Goal: Transaction & Acquisition: Purchase product/service

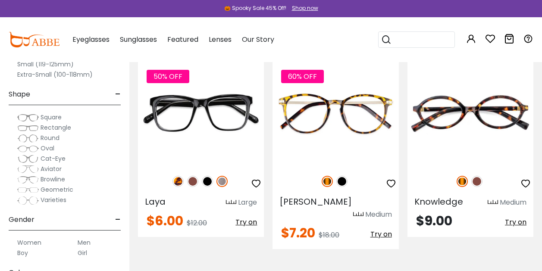
scroll to position [116, 0]
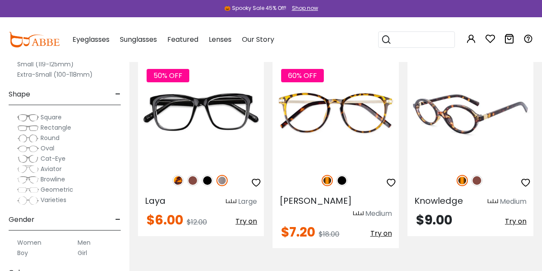
click at [475, 144] on img at bounding box center [470, 113] width 126 height 105
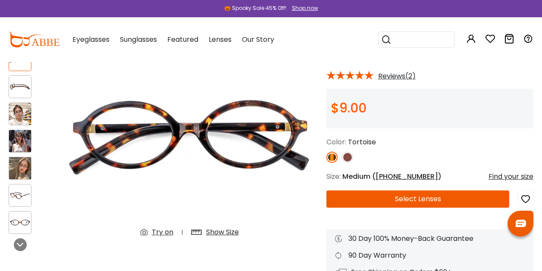
scroll to position [88, 0]
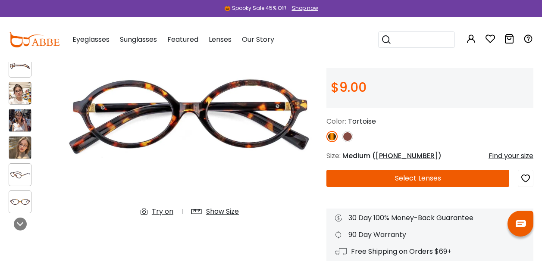
click at [349, 134] on img at bounding box center [347, 136] width 11 height 11
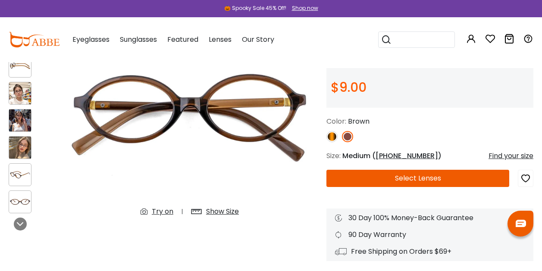
click at [332, 136] on img at bounding box center [331, 136] width 11 height 11
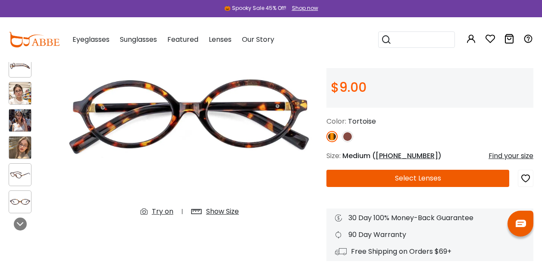
click at [31, 106] on div at bounding box center [31, 120] width 44 height 195
click at [25, 94] on img at bounding box center [20, 93] width 22 height 22
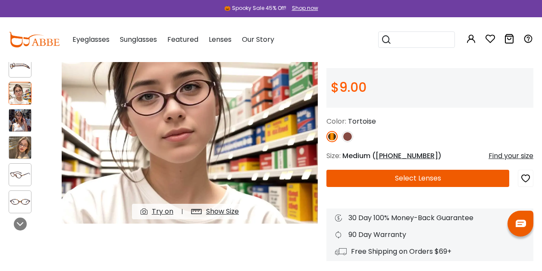
click at [17, 125] on img at bounding box center [20, 120] width 22 height 22
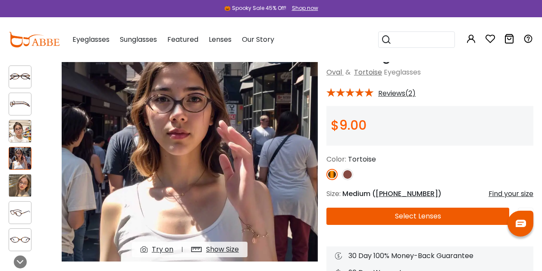
scroll to position [50, 0]
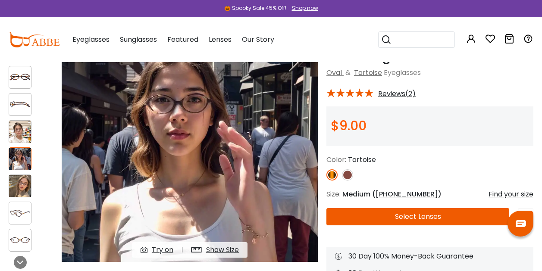
click at [28, 170] on div at bounding box center [20, 158] width 23 height 23
click at [22, 191] on img at bounding box center [20, 186] width 22 height 22
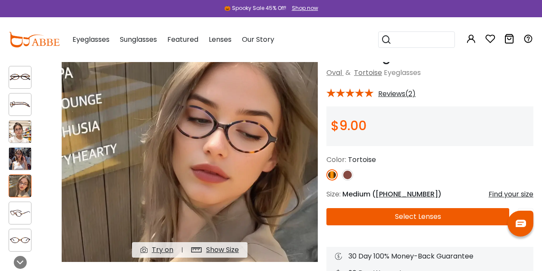
click at [394, 97] on span "Reviews(2)" at bounding box center [396, 94] width 37 height 8
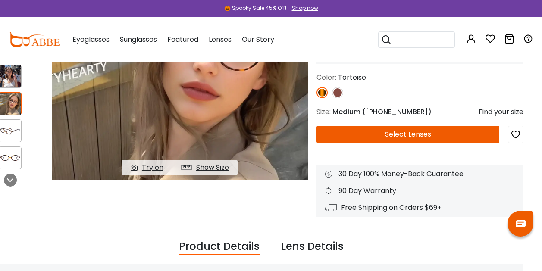
scroll to position [125, 10]
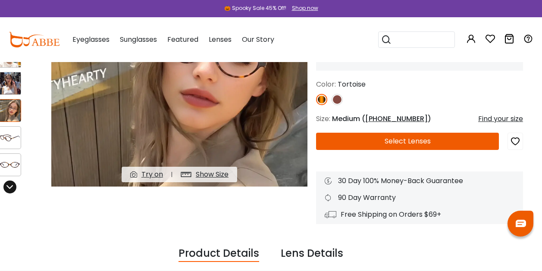
click at [12, 189] on icon at bounding box center [9, 187] width 7 height 7
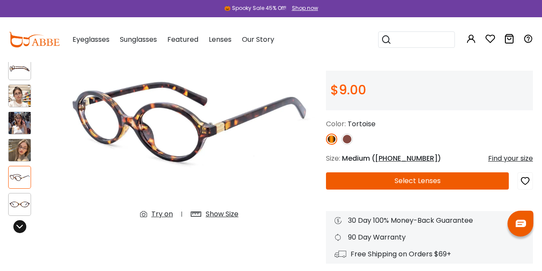
scroll to position [78, 0]
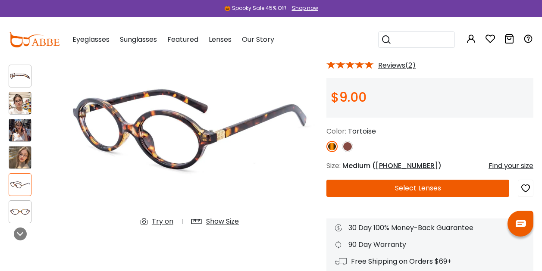
click at [16, 101] on img at bounding box center [20, 103] width 22 height 22
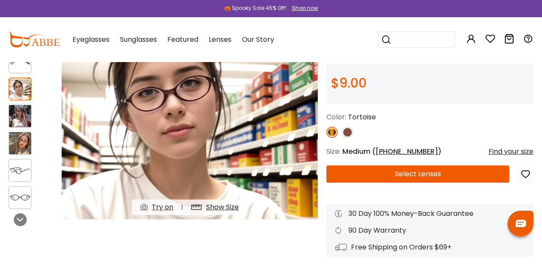
scroll to position [94, 0]
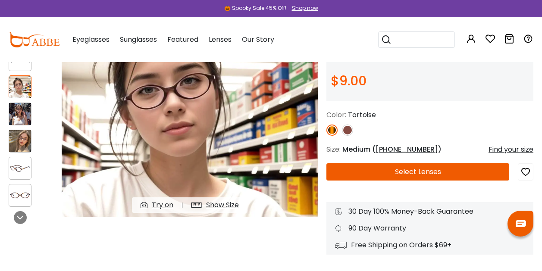
click at [21, 115] on img at bounding box center [20, 114] width 22 height 22
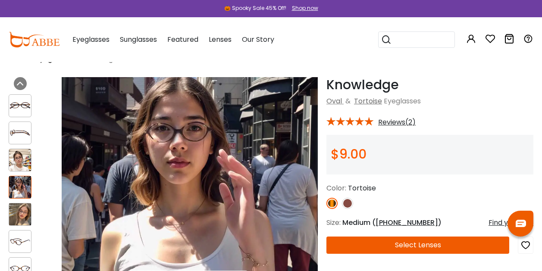
scroll to position [22, 0]
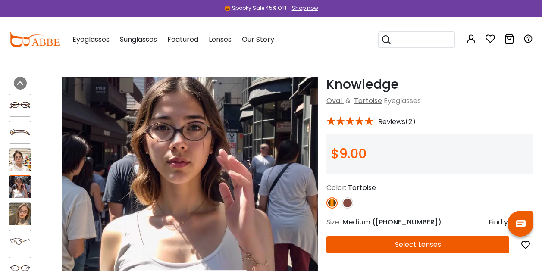
click at [17, 216] on img at bounding box center [20, 214] width 22 height 22
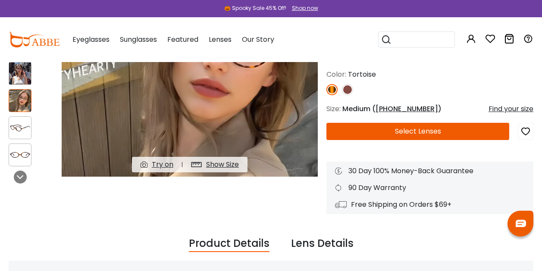
scroll to position [130, 0]
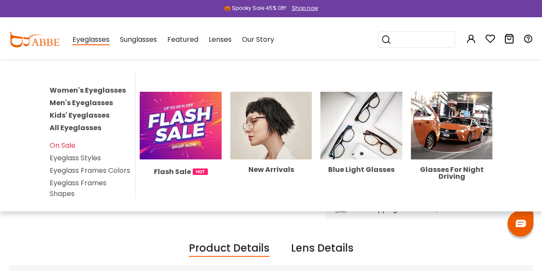
click at [173, 149] on img at bounding box center [181, 126] width 82 height 68
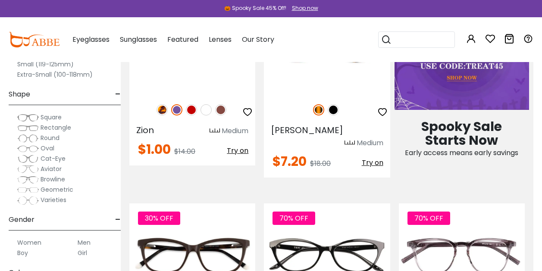
scroll to position [415, 9]
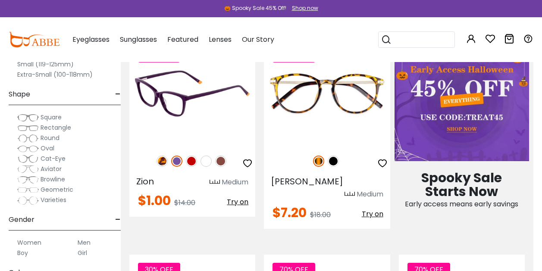
click at [188, 161] on img at bounding box center [191, 161] width 11 height 11
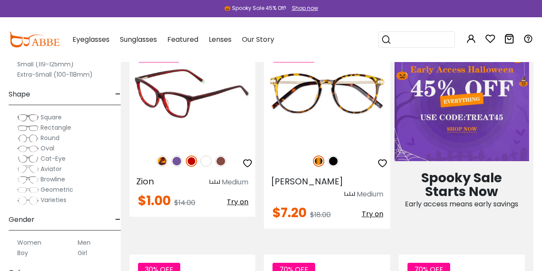
click at [158, 160] on img at bounding box center [161, 161] width 11 height 11
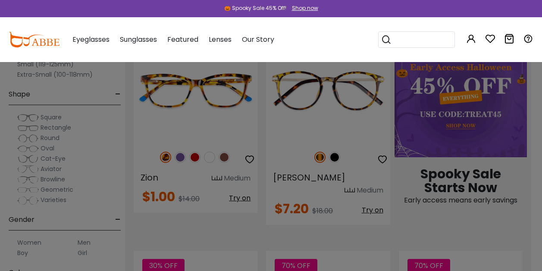
scroll to position [415, 4]
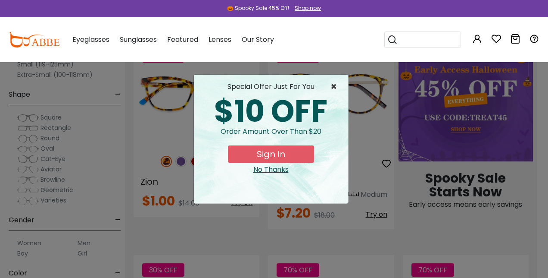
click at [338, 84] on span "×" at bounding box center [336, 86] width 11 height 10
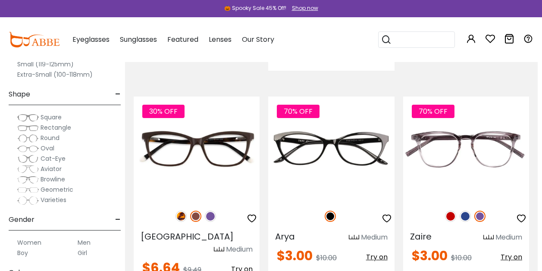
scroll to position [596, 4]
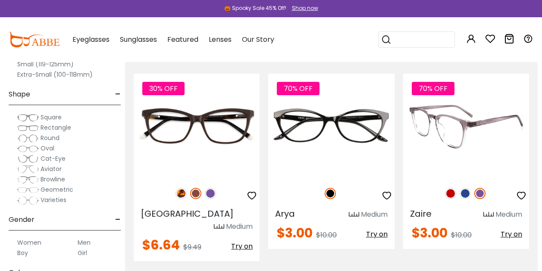
click at [465, 188] on img at bounding box center [464, 193] width 11 height 11
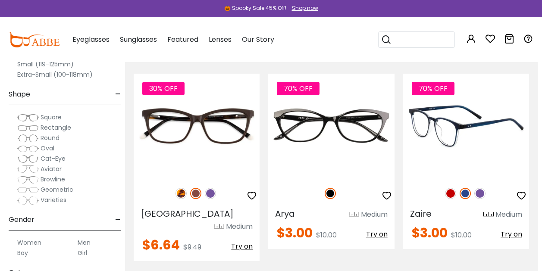
click at [452, 188] on img at bounding box center [450, 193] width 11 height 11
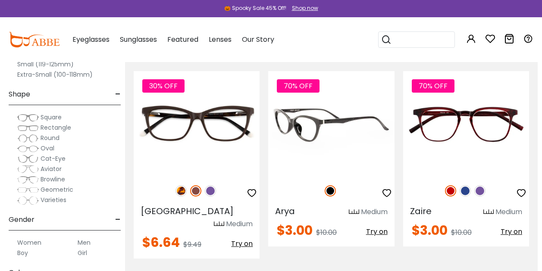
scroll to position [599, 4]
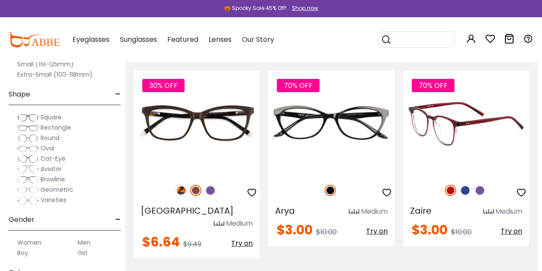
click at [483, 185] on img at bounding box center [479, 190] width 11 height 11
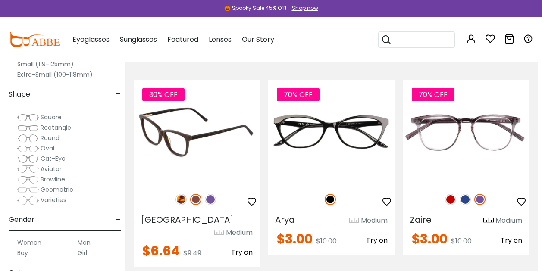
scroll to position [591, 4]
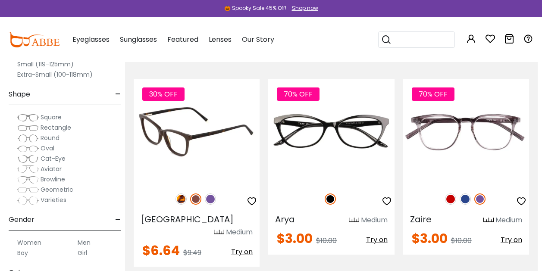
click at [181, 194] on img at bounding box center [180, 199] width 11 height 11
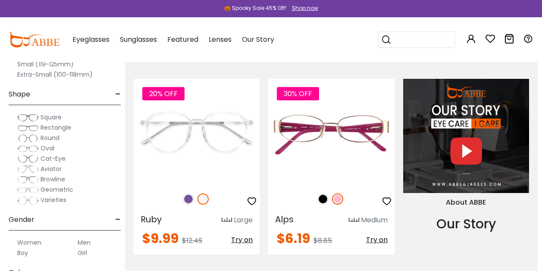
scroll to position [803, 4]
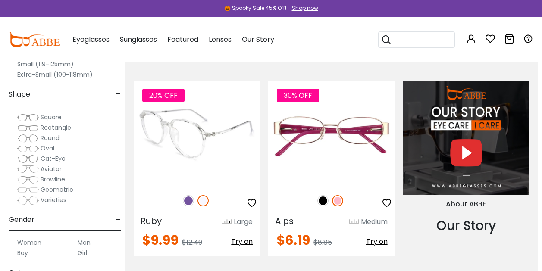
click at [187, 195] on img at bounding box center [188, 200] width 11 height 11
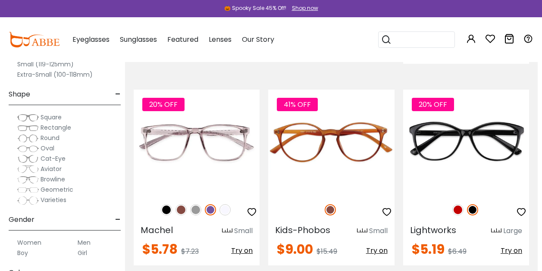
scroll to position [1209, 4]
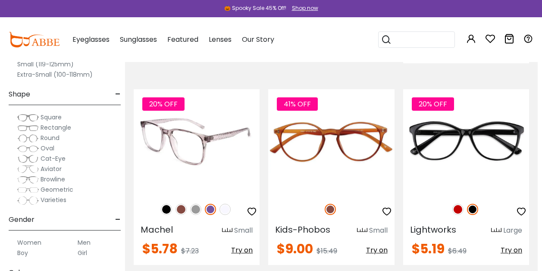
click at [180, 204] on img at bounding box center [180, 209] width 11 height 11
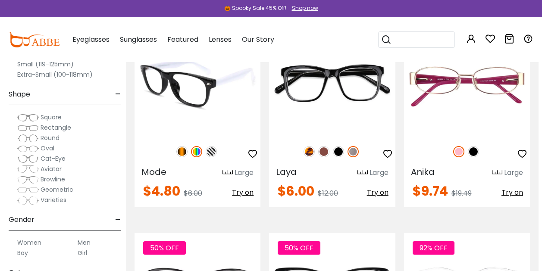
click at [213, 146] on img at bounding box center [211, 151] width 11 height 11
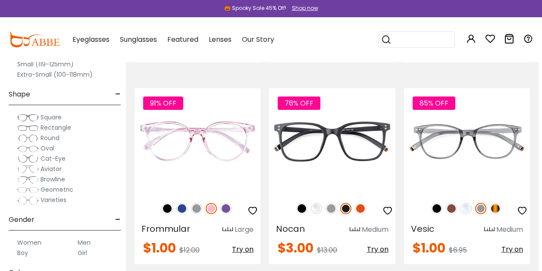
scroll to position [1815, 3]
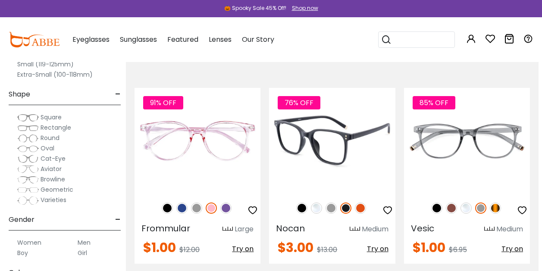
click at [316, 203] on img at bounding box center [316, 208] width 11 height 11
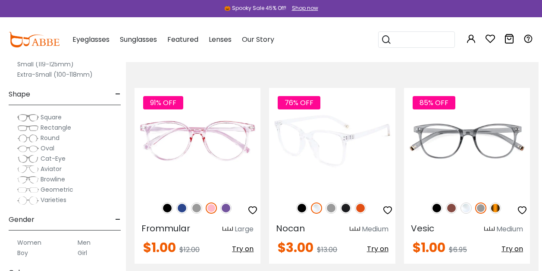
click at [346, 203] on img at bounding box center [345, 208] width 11 height 11
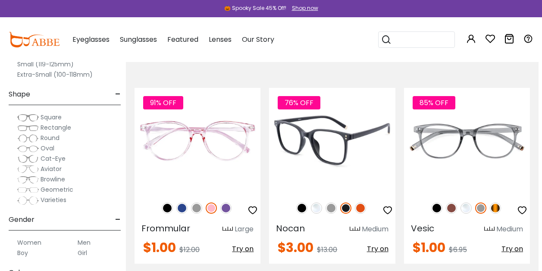
click at [301, 203] on img at bounding box center [301, 208] width 11 height 11
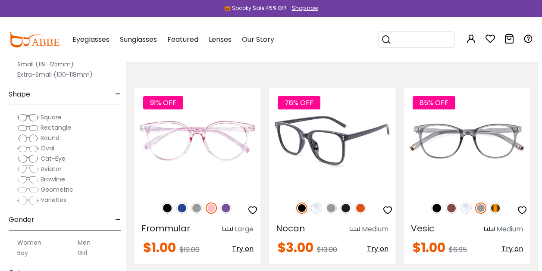
click at [329, 203] on img at bounding box center [330, 208] width 11 height 11
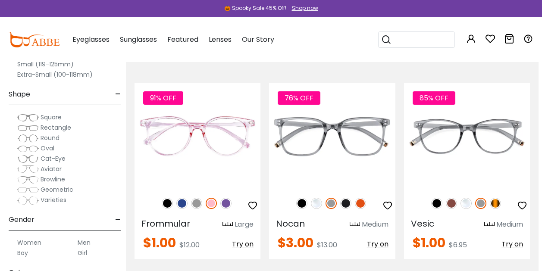
scroll to position [1805, 3]
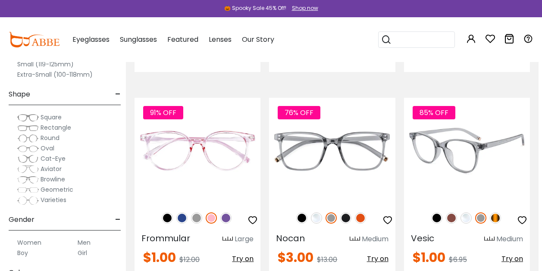
click at [493, 212] on img at bounding box center [495, 217] width 11 height 11
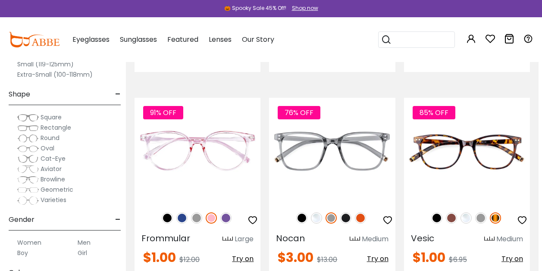
scroll to position [1809, 3]
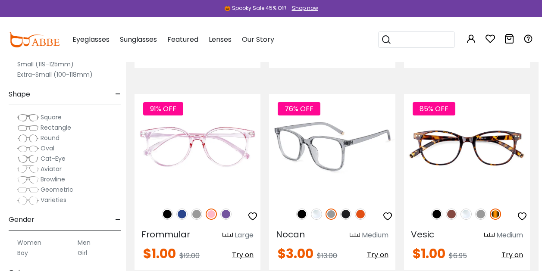
click at [359, 209] on img at bounding box center [360, 214] width 11 height 11
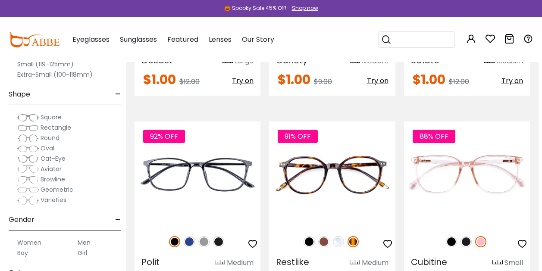
scroll to position [2790, 3]
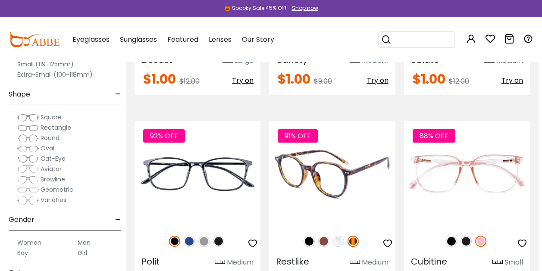
drag, startPoint x: 350, startPoint y: 117, endPoint x: 340, endPoint y: 132, distance: 18.1
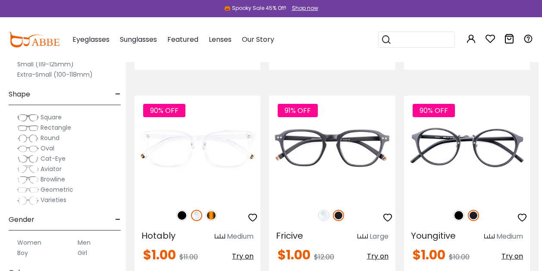
scroll to position [3017, 3]
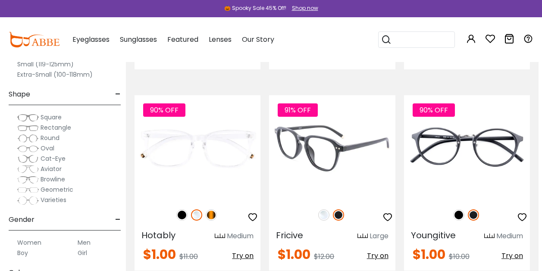
click at [322, 209] on img at bounding box center [323, 214] width 11 height 11
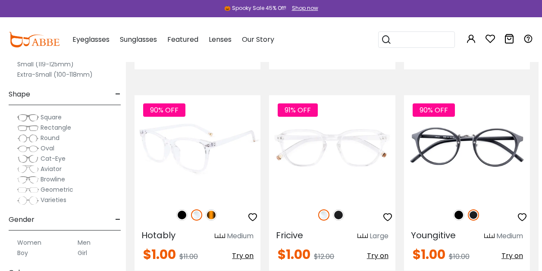
click at [213, 209] on img at bounding box center [211, 214] width 11 height 11
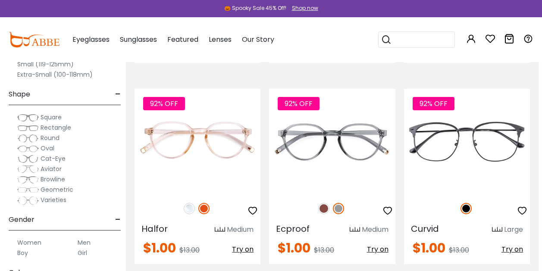
scroll to position [4032, 3]
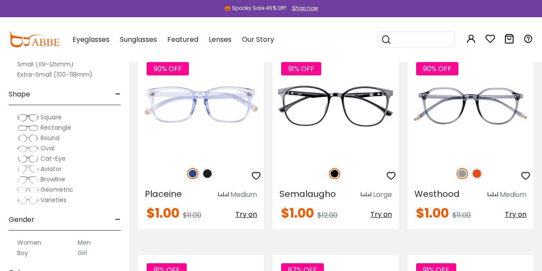
scroll to position [201, 0]
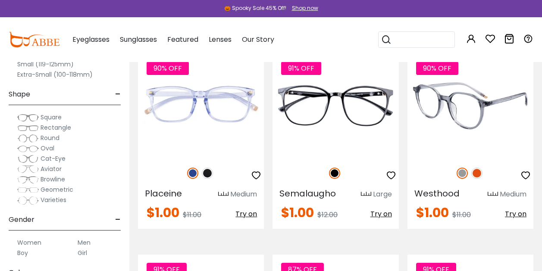
click at [473, 175] on img at bounding box center [476, 173] width 11 height 11
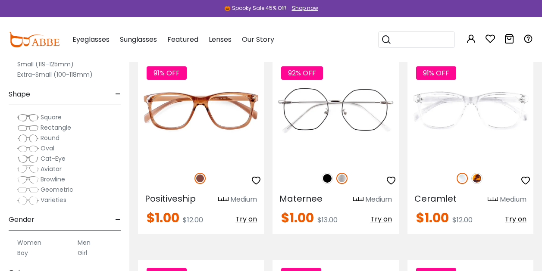
scroll to position [801, 0]
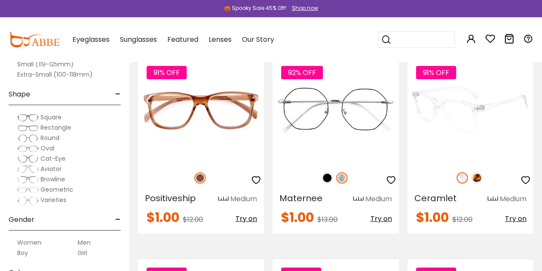
click at [477, 180] on img at bounding box center [476, 177] width 11 height 11
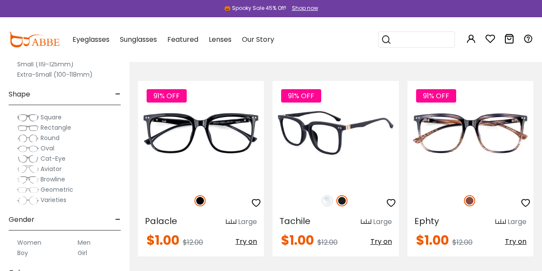
scroll to position [981, 0]
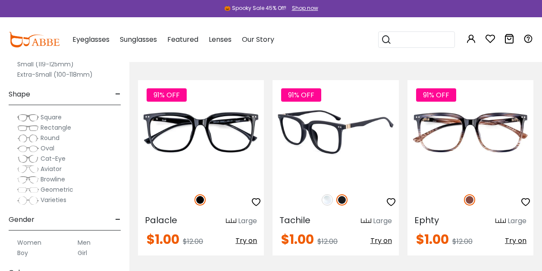
click at [326, 199] on img at bounding box center [327, 199] width 11 height 11
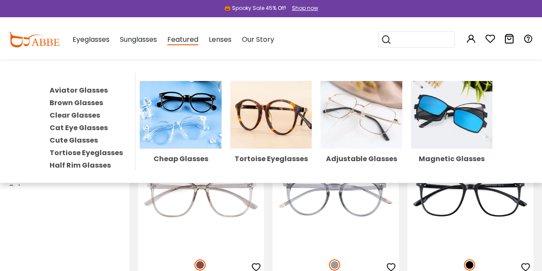
scroll to position [0, 0]
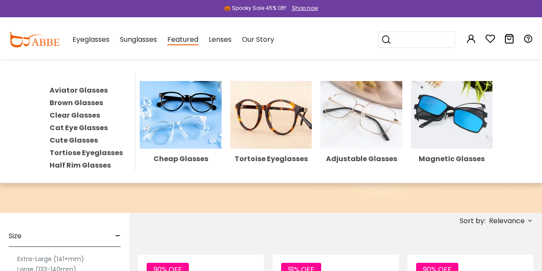
click at [69, 91] on link "Aviator Glasses" at bounding box center [79, 90] width 58 height 10
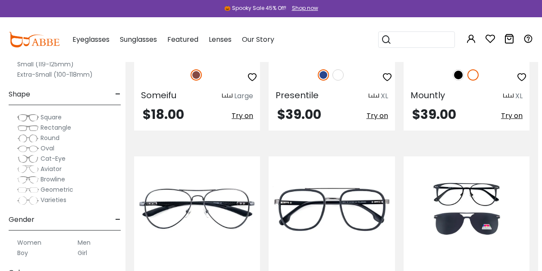
scroll to position [1344, 4]
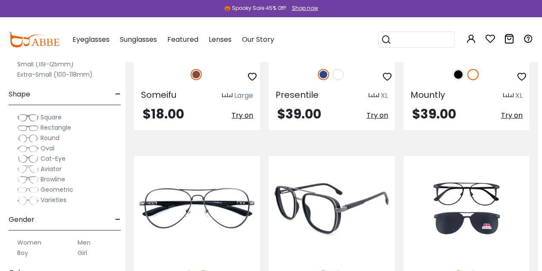
click at [342, 271] on img at bounding box center [337, 276] width 11 height 11
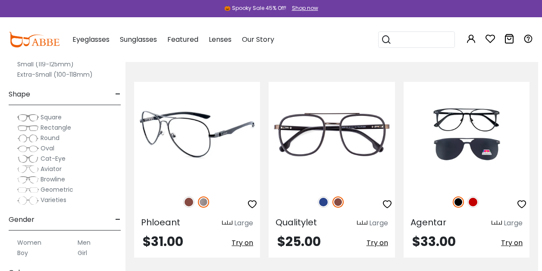
scroll to position [1419, 4]
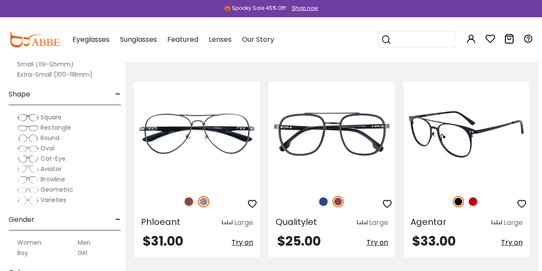
click at [473, 196] on img at bounding box center [472, 201] width 11 height 11
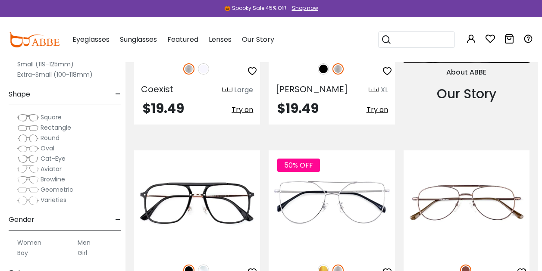
scroll to position [948, 4]
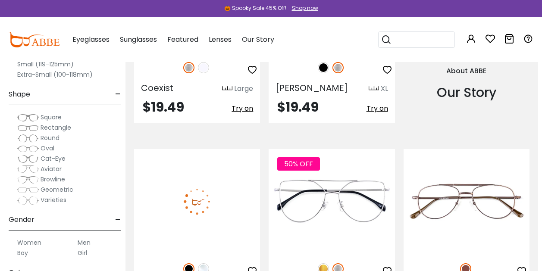
click at [206, 263] on img at bounding box center [203, 268] width 11 height 11
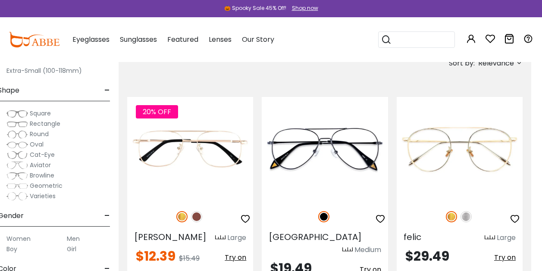
scroll to position [74, 0]
click at [38, 142] on span "Oval" at bounding box center [37, 142] width 14 height 9
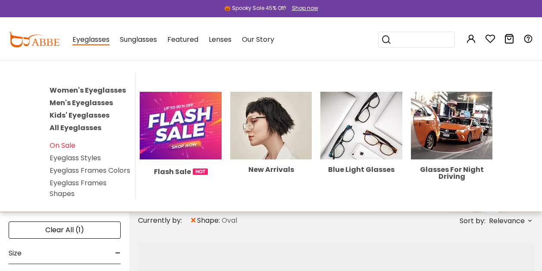
click at [100, 35] on span "Eyeglasses" at bounding box center [90, 39] width 37 height 11
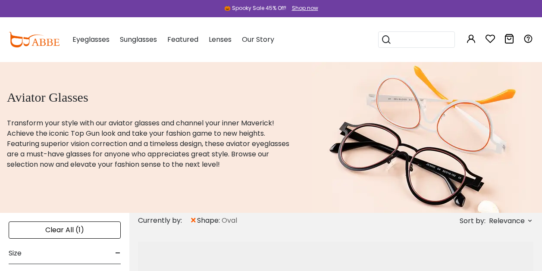
click at [37, 42] on img at bounding box center [34, 40] width 51 height 16
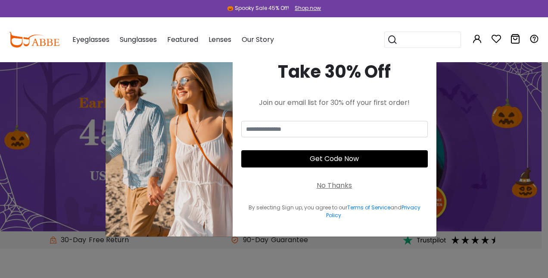
click at [516, 108] on div "× Take 30% Off Join our email list for 30% off your first order! Get Code Now N…" at bounding box center [274, 139] width 548 height 278
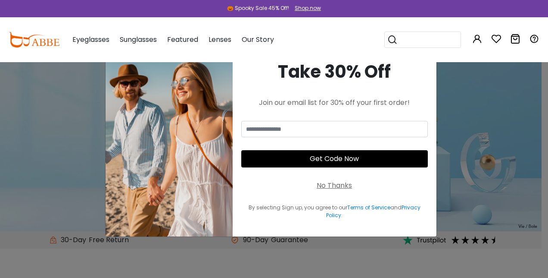
click at [334, 183] on div "No Thanks" at bounding box center [334, 185] width 35 height 10
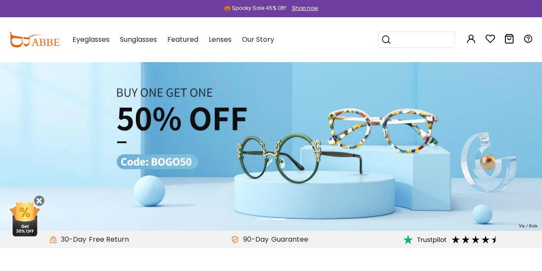
click at [403, 37] on input "search" at bounding box center [421, 40] width 60 height 16
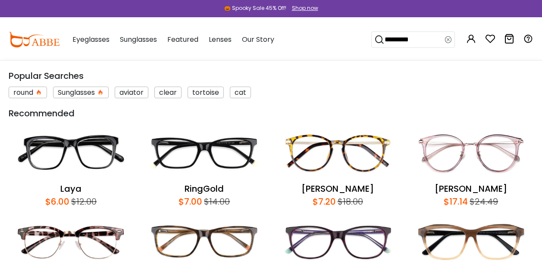
scroll to position [80, 0]
type input "*********"
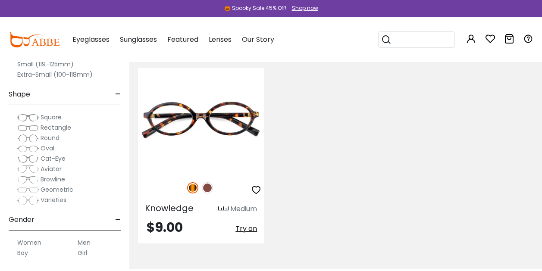
scroll to position [187, 0]
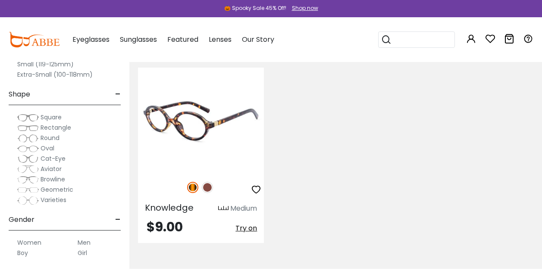
click at [198, 139] on img at bounding box center [201, 120] width 126 height 105
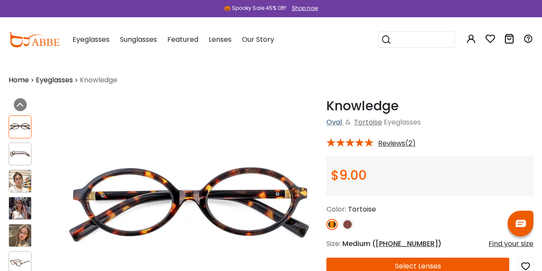
click at [329, 121] on link "Oval" at bounding box center [334, 122] width 16 height 10
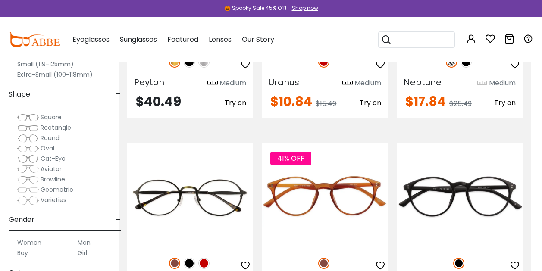
scroll to position [3427, 11]
